Goal: Information Seeking & Learning: Learn about a topic

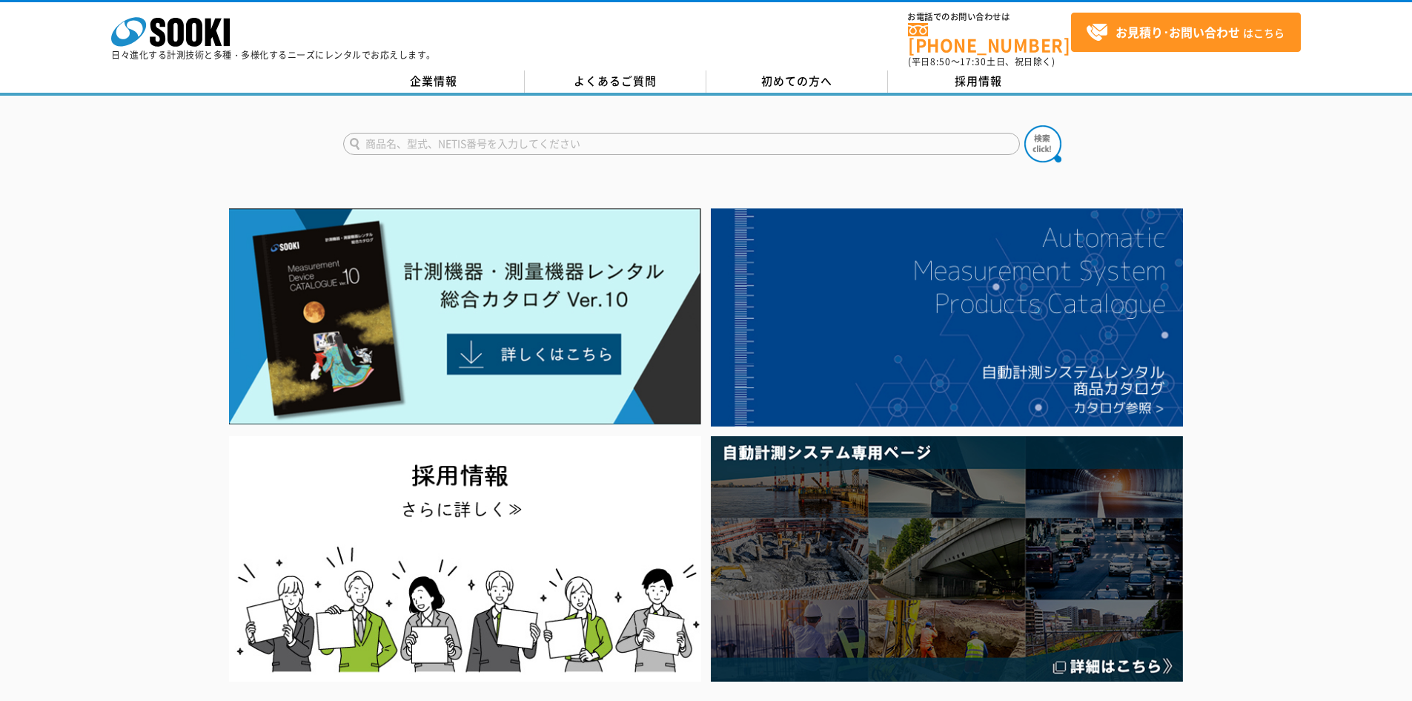
click at [424, 133] on input "text" at bounding box center [681, 144] width 677 height 22
type input "周"
type input "臭気計"
click at [1024, 125] on button at bounding box center [1042, 143] width 37 height 37
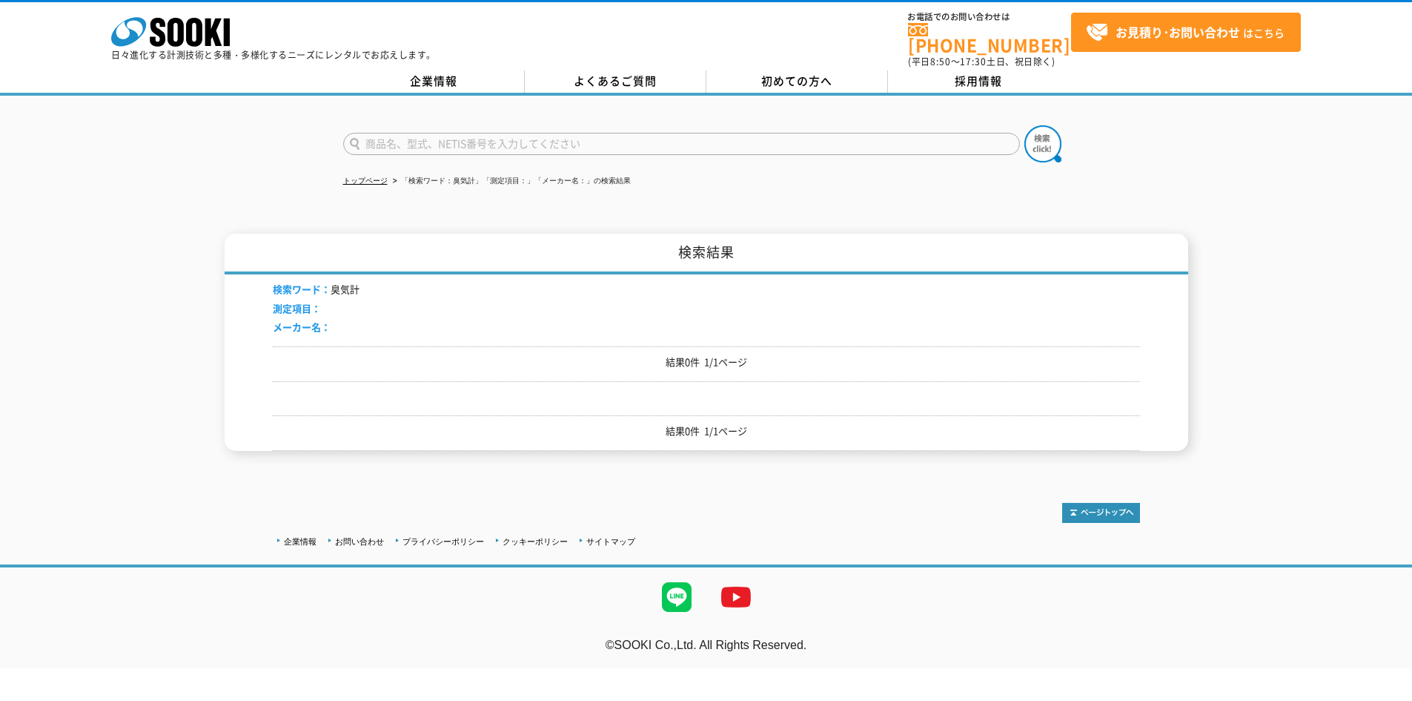
click at [394, 136] on input "text" at bounding box center [681, 144] width 677 height 22
type input "ｓ"
click at [380, 156] on div "ニオイセンサ" at bounding box center [484, 165] width 280 height 19
type input "ニオイセンサ"
click at [1024, 125] on button at bounding box center [1042, 143] width 37 height 37
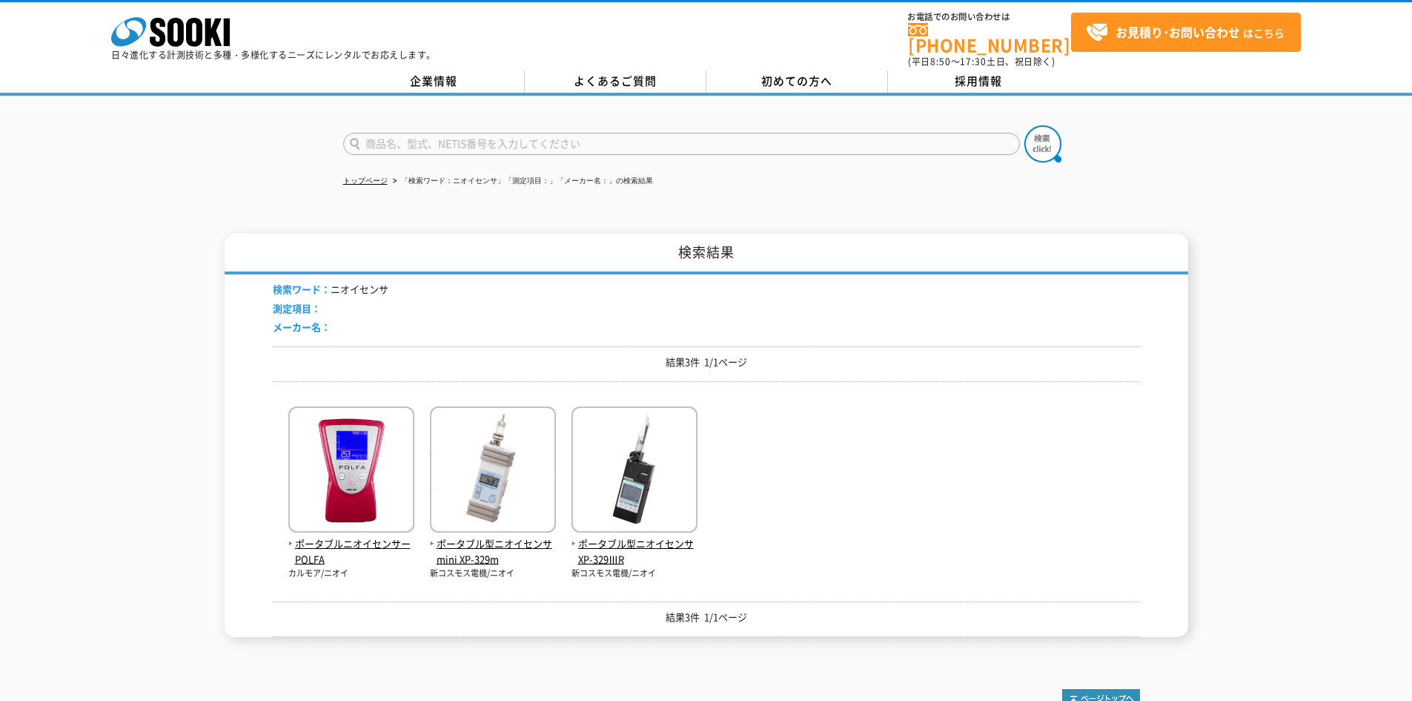
click at [866, 503] on div "ポータブルニオイセンサー POLFA カルモア/ニオイ ポータブル型ニオイセンサmini XP-329m 新コスモス電機/ニオイ" at bounding box center [706, 486] width 867 height 186
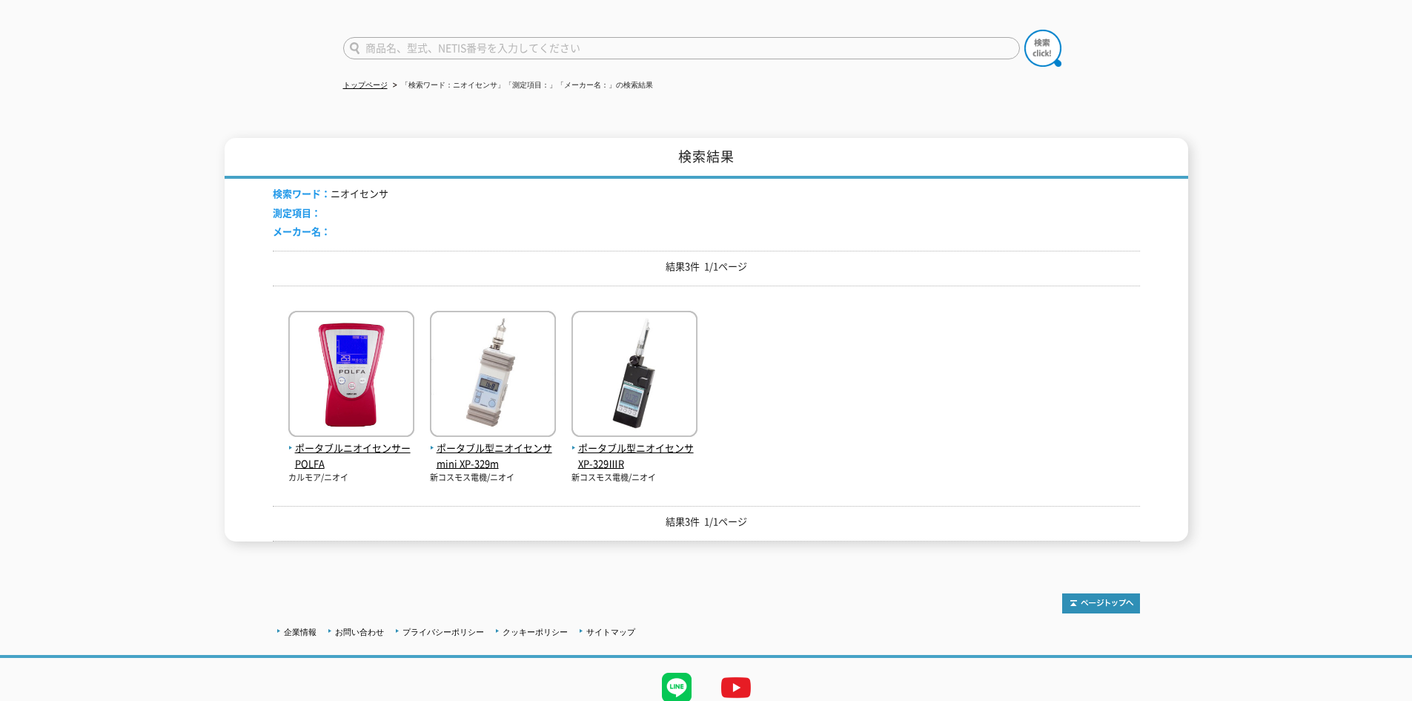
scroll to position [124, 0]
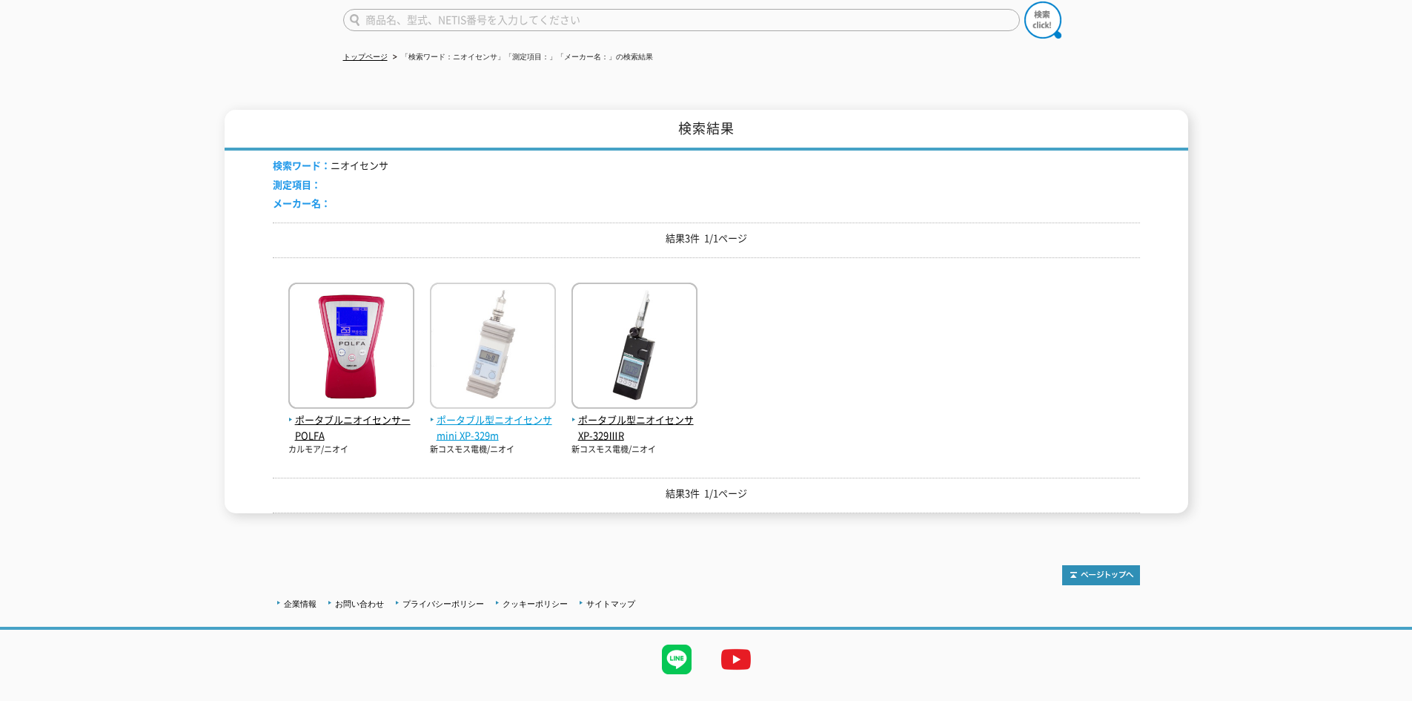
click at [495, 354] on img at bounding box center [493, 347] width 126 height 130
click at [491, 356] on img at bounding box center [493, 347] width 126 height 130
click at [626, 356] on img at bounding box center [635, 347] width 126 height 130
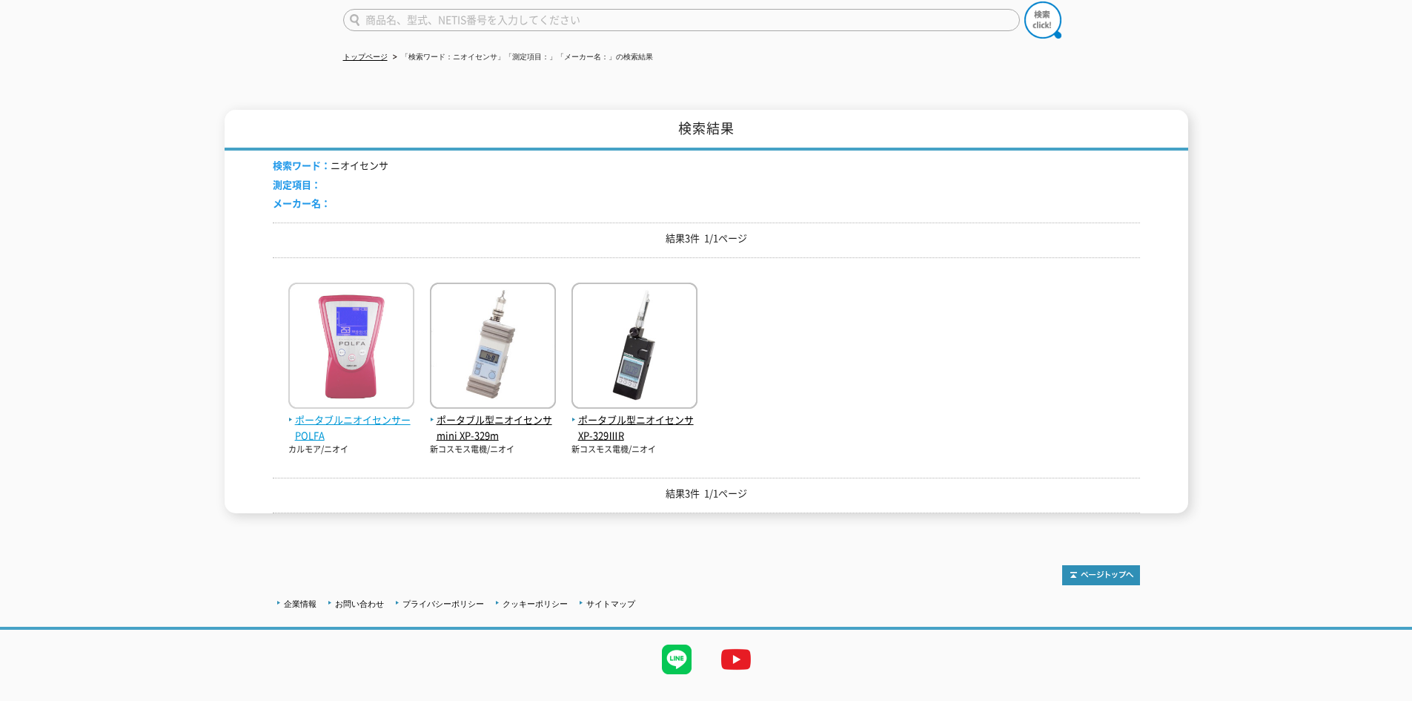
click at [344, 364] on img at bounding box center [351, 347] width 126 height 130
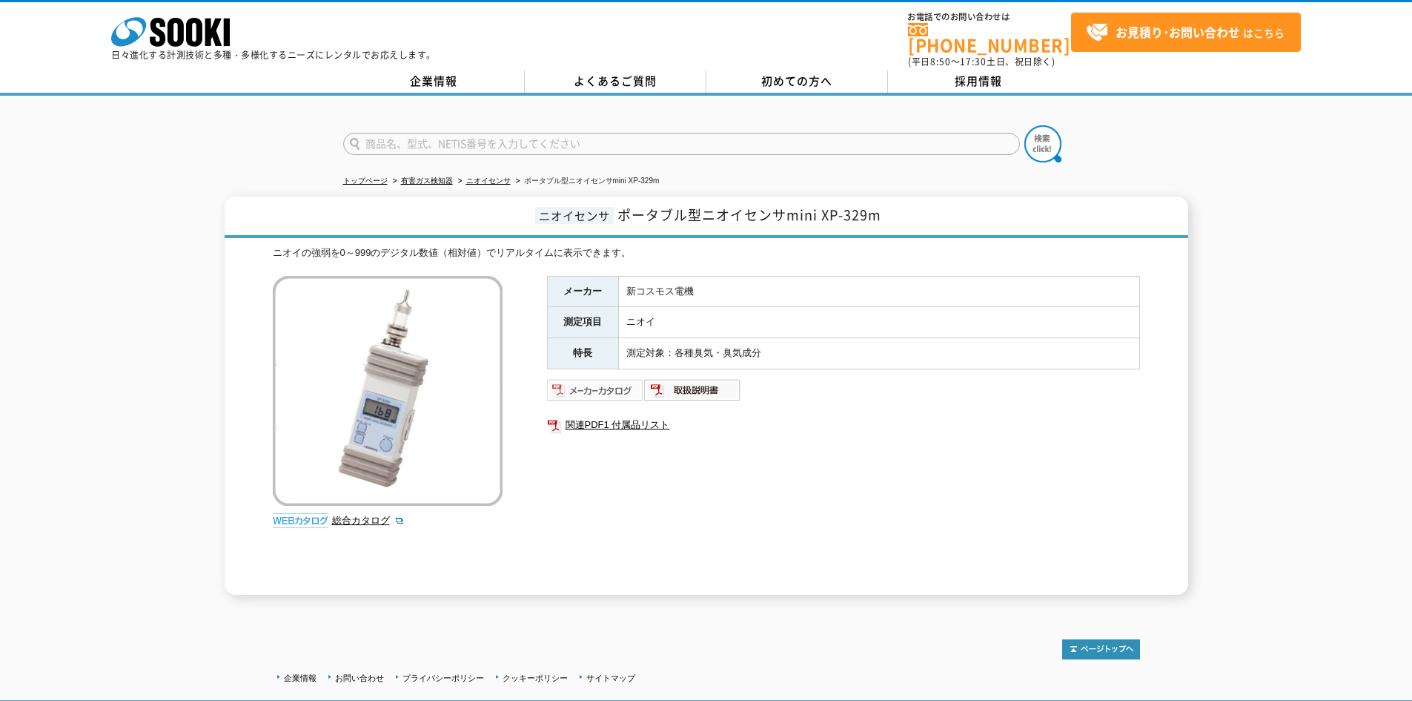
click at [617, 385] on img at bounding box center [595, 390] width 97 height 24
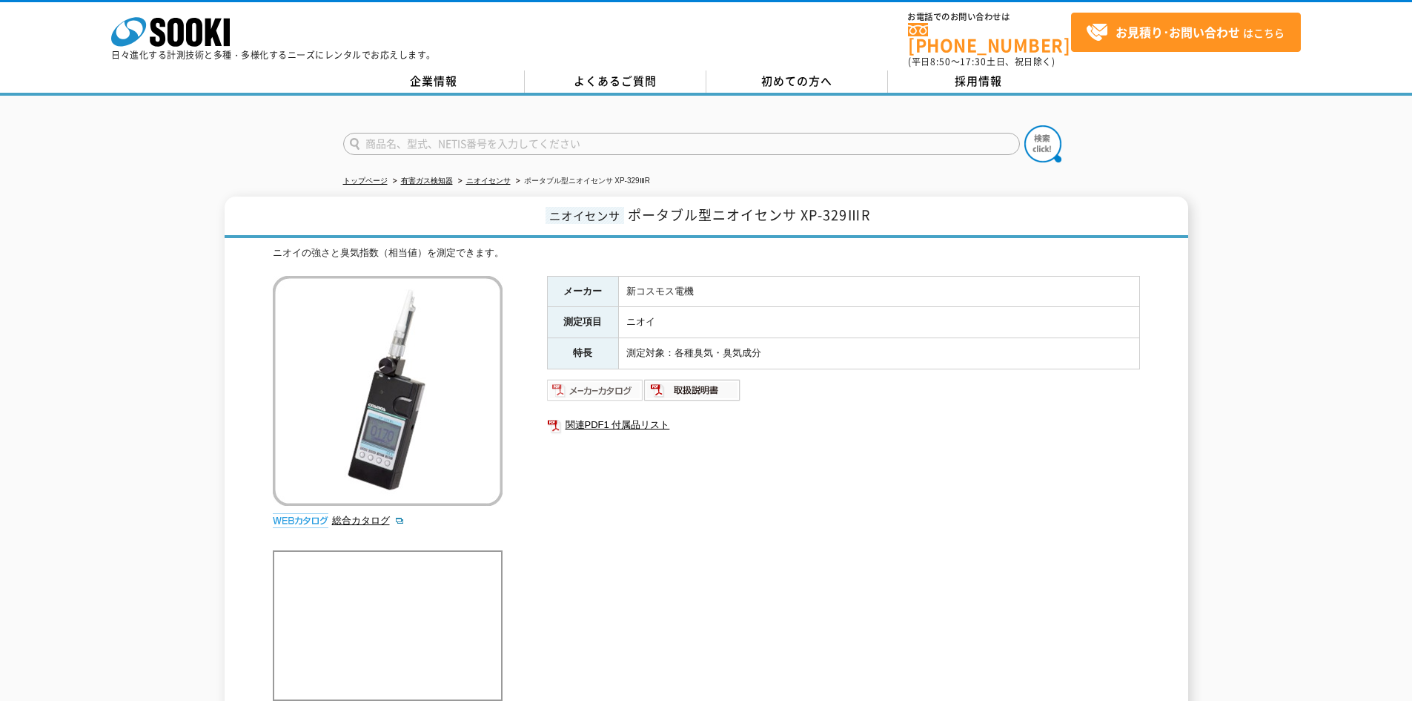
click at [609, 387] on img at bounding box center [595, 390] width 97 height 24
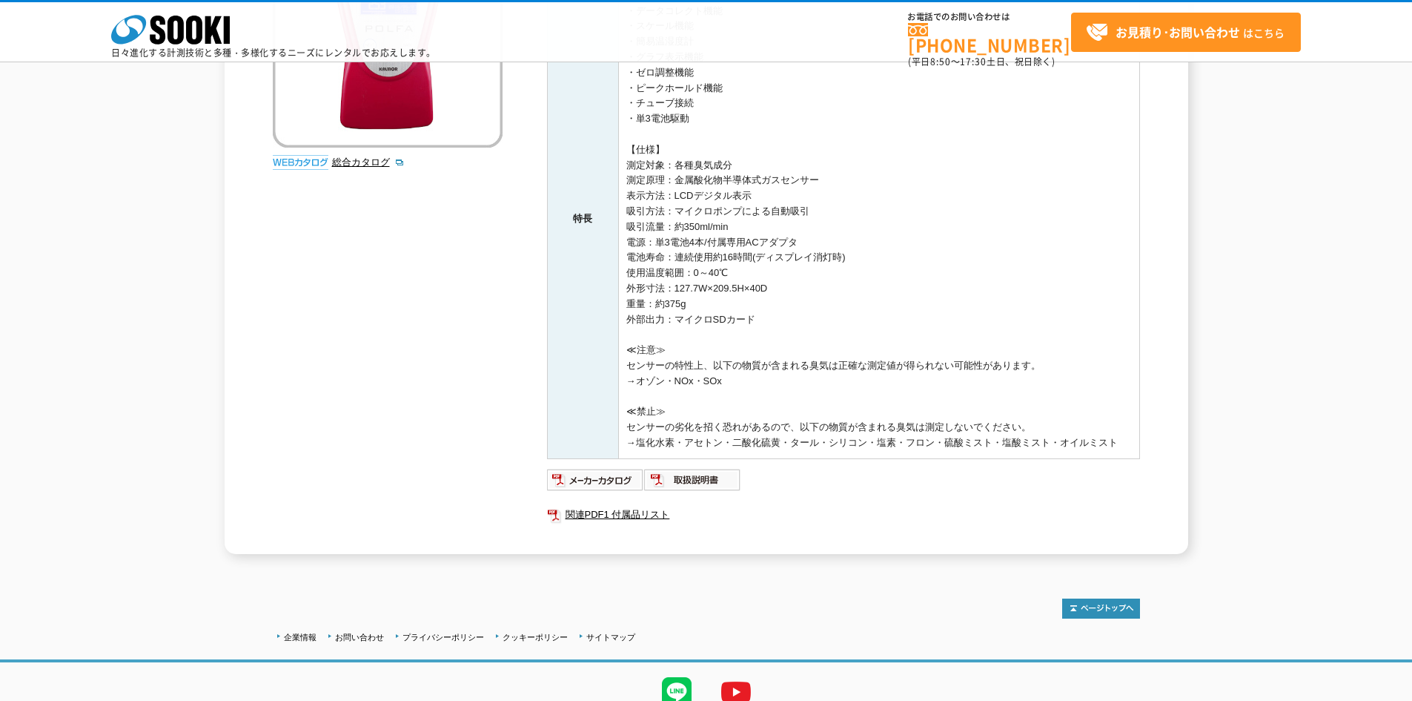
scroll to position [353, 0]
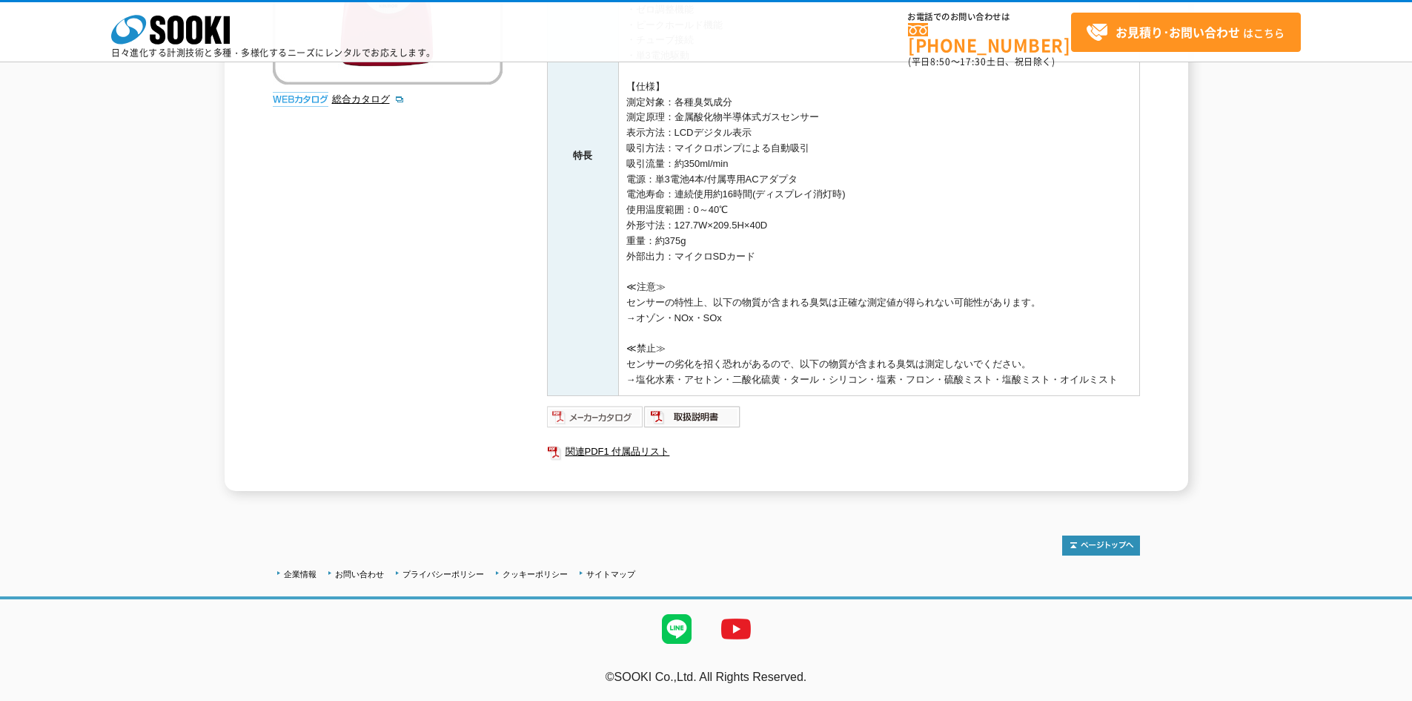
click at [591, 416] on img at bounding box center [595, 417] width 97 height 24
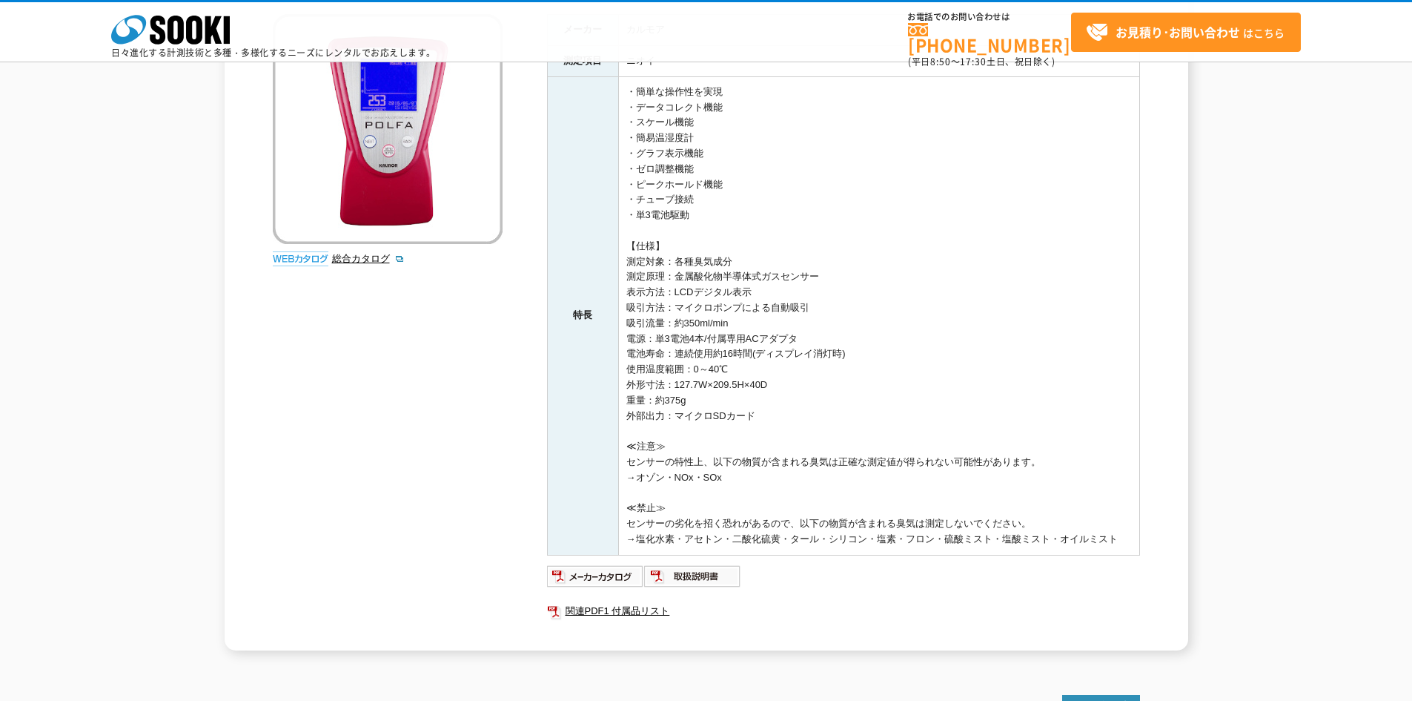
scroll to position [0, 0]
